Goal: Task Accomplishment & Management: Complete application form

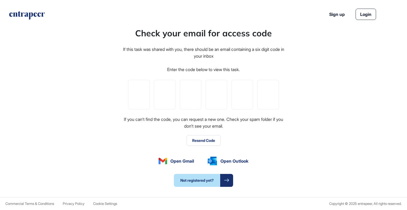
click at [141, 93] on input "tel" at bounding box center [139, 95] width 22 height 30
paste input "*"
type input "*"
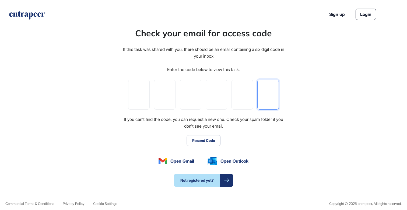
type input "*"
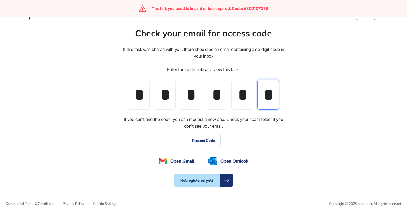
scroll to position [0, 0]
click at [208, 141] on button "Resend Code" at bounding box center [203, 140] width 34 height 11
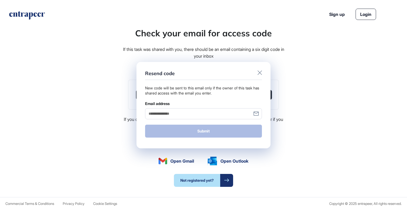
click at [260, 73] on icon at bounding box center [259, 72] width 4 height 4
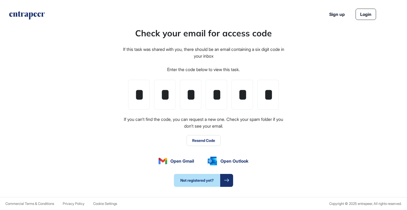
click at [213, 139] on button "Resend Code" at bounding box center [203, 140] width 34 height 11
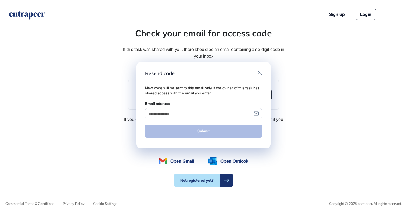
click at [259, 70] on icon at bounding box center [259, 72] width 4 height 4
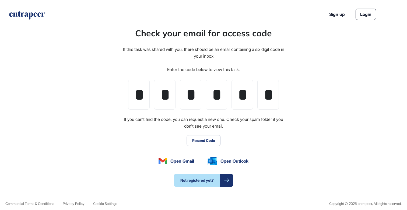
click at [208, 138] on button "Resend Code" at bounding box center [203, 140] width 34 height 11
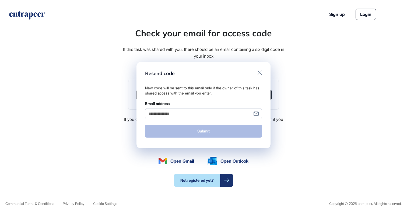
click at [260, 73] on icon at bounding box center [259, 72] width 4 height 4
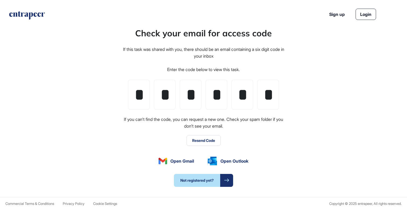
click at [299, 80] on div "Check your email for access code If this task was shared with you, there should…" at bounding box center [203, 106] width 407 height 181
